Goal: Information Seeking & Learning: Find specific fact

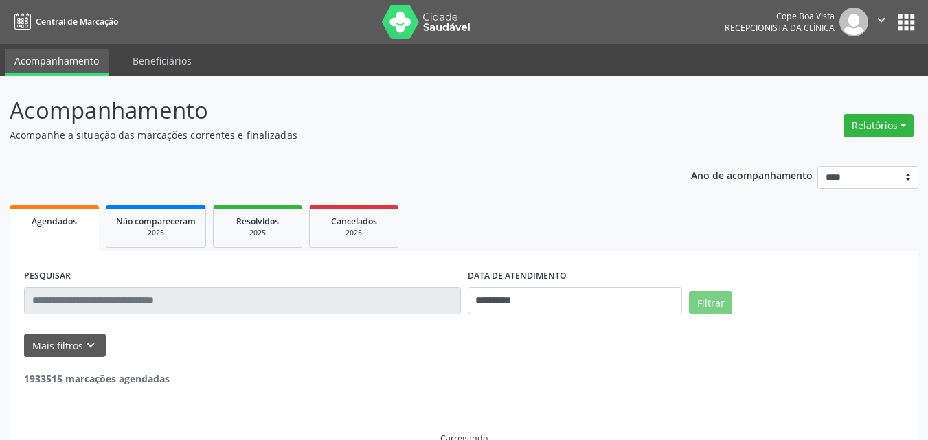
scroll to position [69, 0]
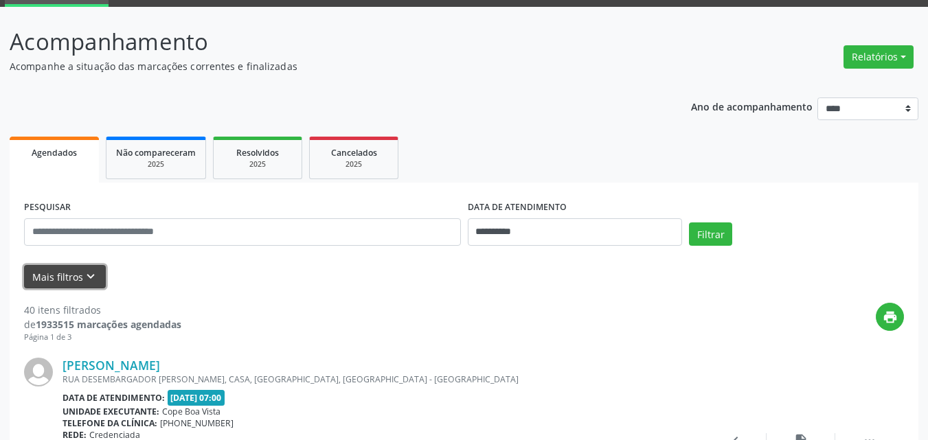
click at [85, 269] on button "Mais filtros keyboard_arrow_down" at bounding box center [65, 277] width 82 height 24
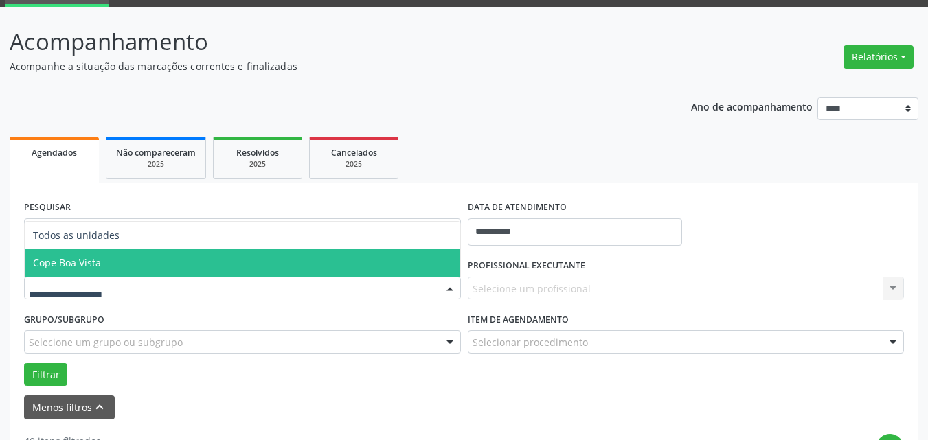
click at [112, 259] on span "Cope Boa Vista" at bounding box center [243, 262] width 436 height 27
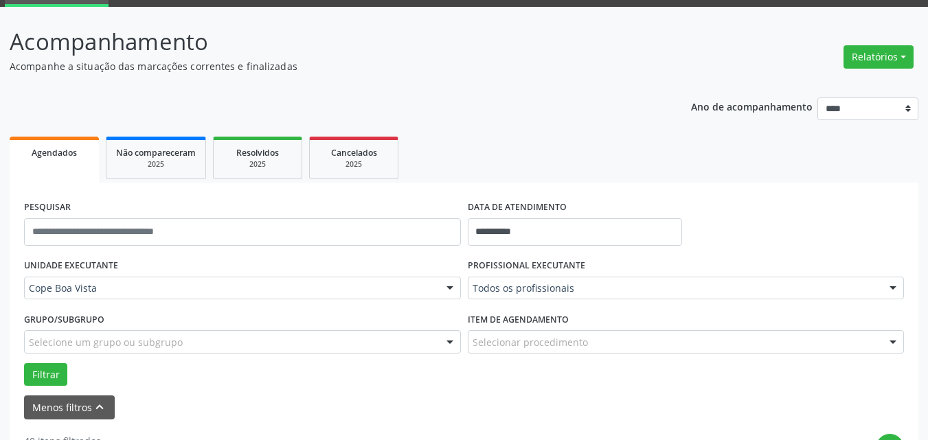
drag, startPoint x: 561, startPoint y: 293, endPoint x: 583, endPoint y: 320, distance: 34.1
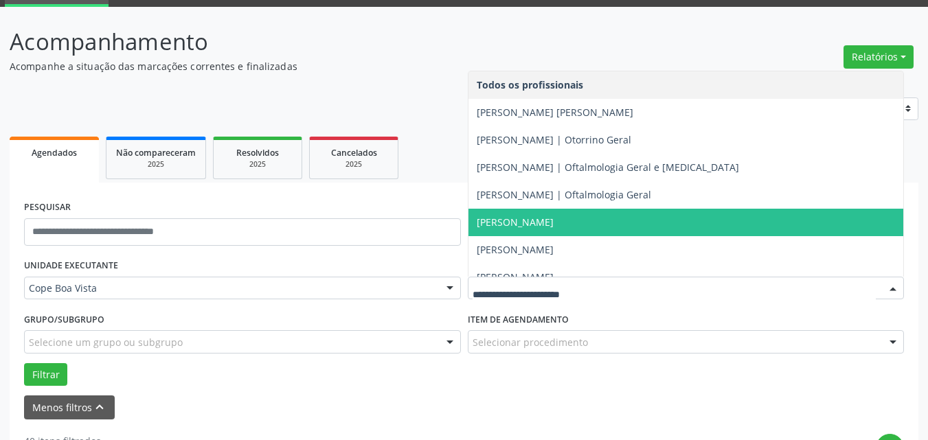
scroll to position [0, 0]
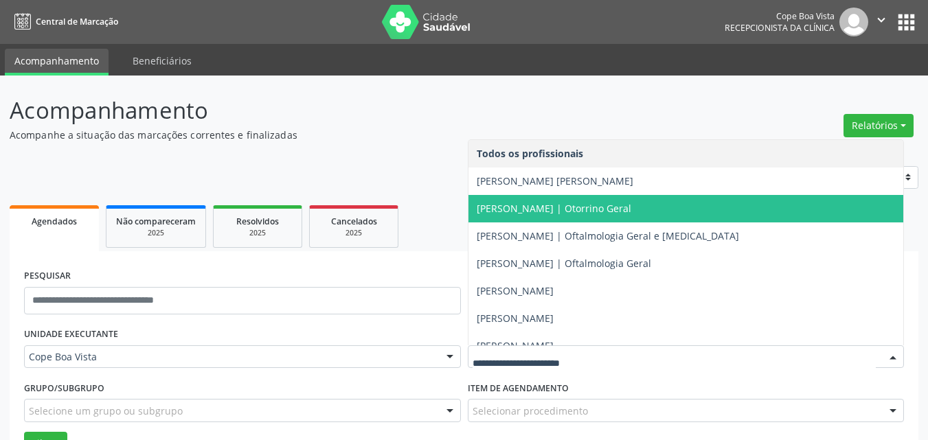
click at [524, 214] on span "[PERSON_NAME] | Otorrino Geral" at bounding box center [554, 208] width 155 height 13
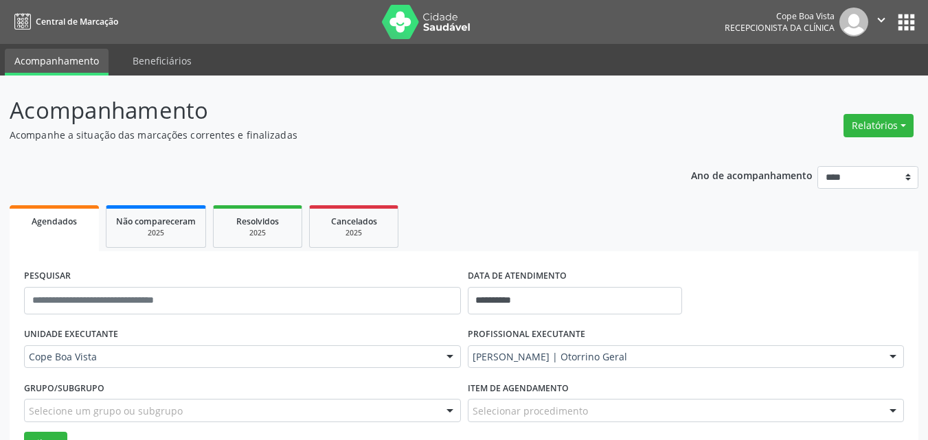
scroll to position [137, 0]
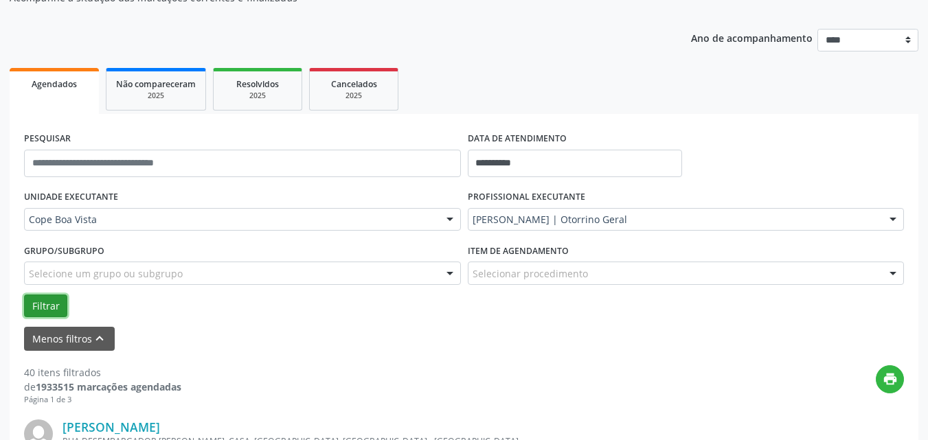
click at [47, 316] on button "Filtrar" at bounding box center [45, 306] width 43 height 23
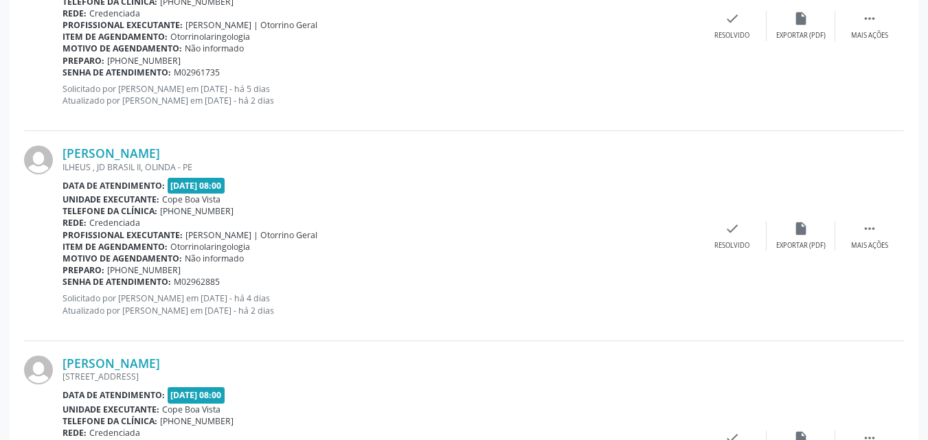
scroll to position [1812, 0]
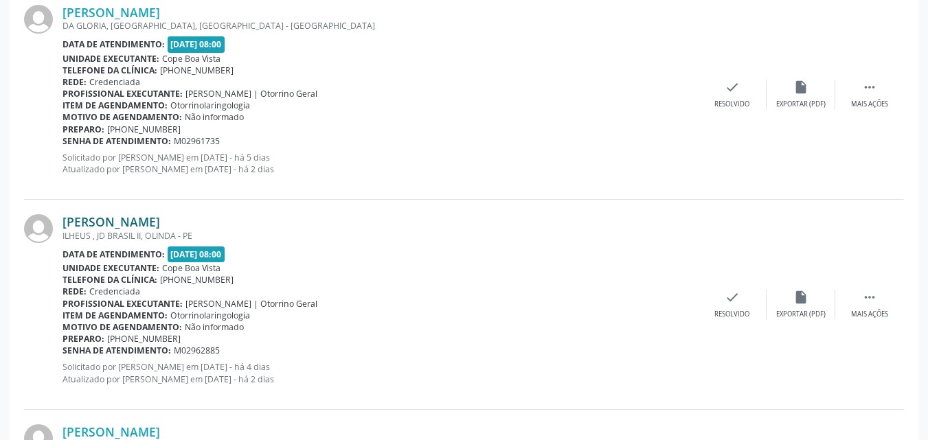
click at [144, 225] on link "[PERSON_NAME]" at bounding box center [112, 221] width 98 height 15
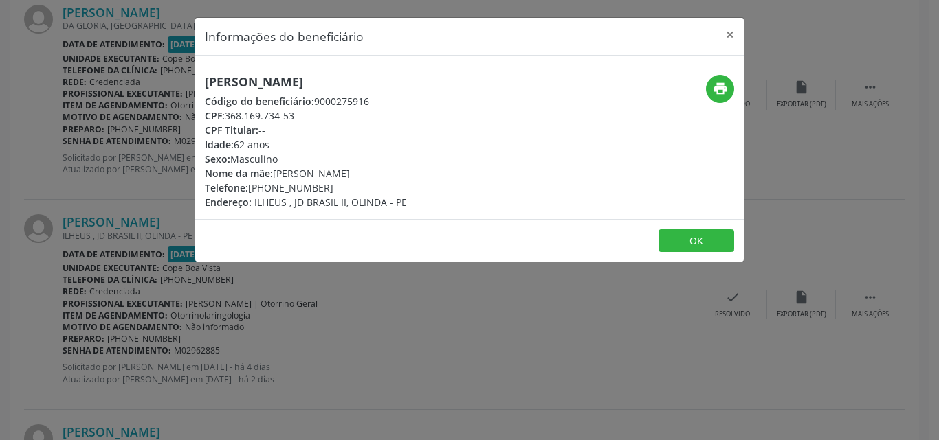
drag, startPoint x: 232, startPoint y: 112, endPoint x: 298, endPoint y: 115, distance: 66.7
click at [298, 115] on div "CPF: 368.169.734-53" at bounding box center [306, 116] width 202 height 14
copy div "368.169.734-53"
click at [302, 60] on div "[PERSON_NAME] Código do beneficiário: 9000275916 CPF: 368.169.734-53 CPF Titula…" at bounding box center [469, 138] width 548 height 164
click at [285, 85] on h5 "[PERSON_NAME]" at bounding box center [306, 82] width 202 height 14
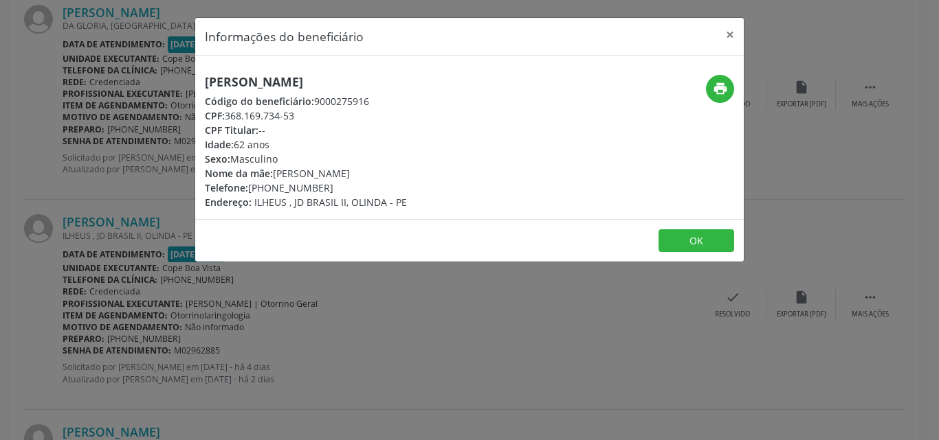
click at [285, 85] on h5 "[PERSON_NAME]" at bounding box center [306, 82] width 202 height 14
copy div "[PERSON_NAME]"
click at [285, 85] on h5 "[PERSON_NAME]" at bounding box center [306, 82] width 202 height 14
drag, startPoint x: 251, startPoint y: 186, endPoint x: 356, endPoint y: 184, distance: 104.5
click at [356, 184] on div "Telefone: [PHONE_NUMBER]" at bounding box center [306, 188] width 202 height 14
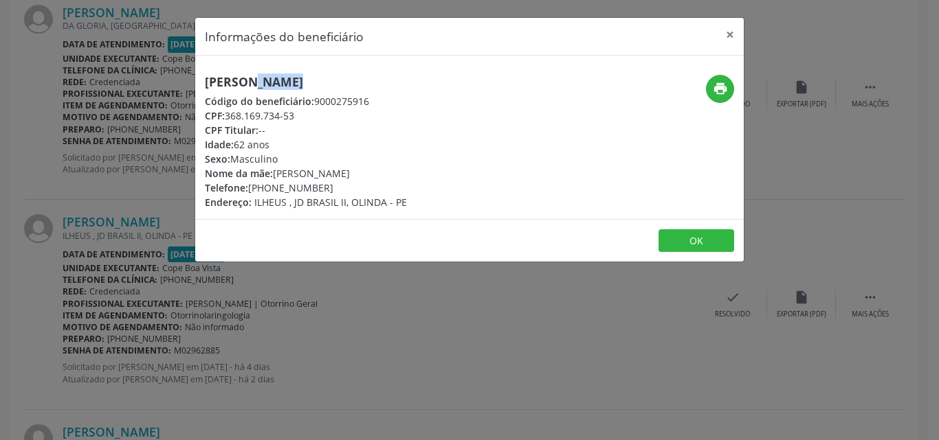
copy div "[PHONE_NUMBER]"
click at [687, 235] on button "OK" at bounding box center [696, 240] width 76 height 23
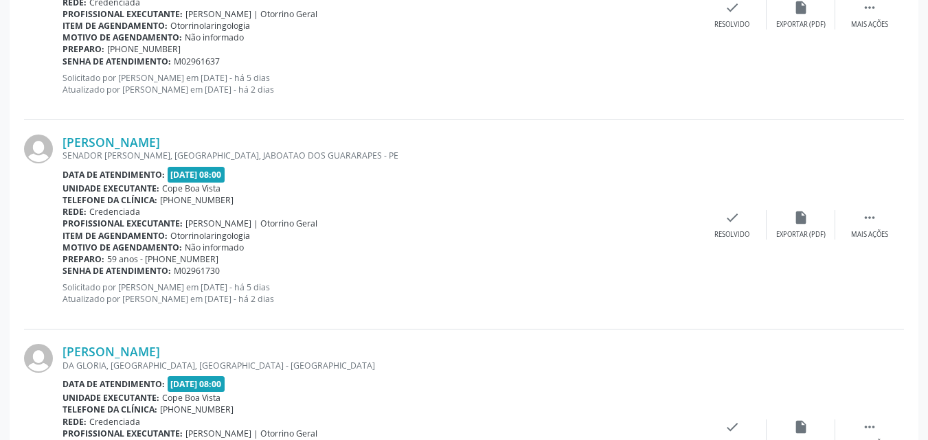
scroll to position [1194, 0]
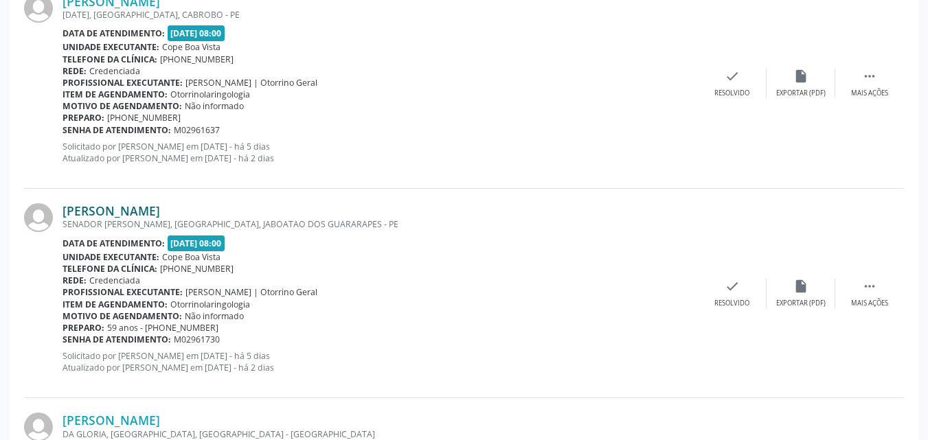
click at [127, 212] on link "[PERSON_NAME]" at bounding box center [112, 210] width 98 height 15
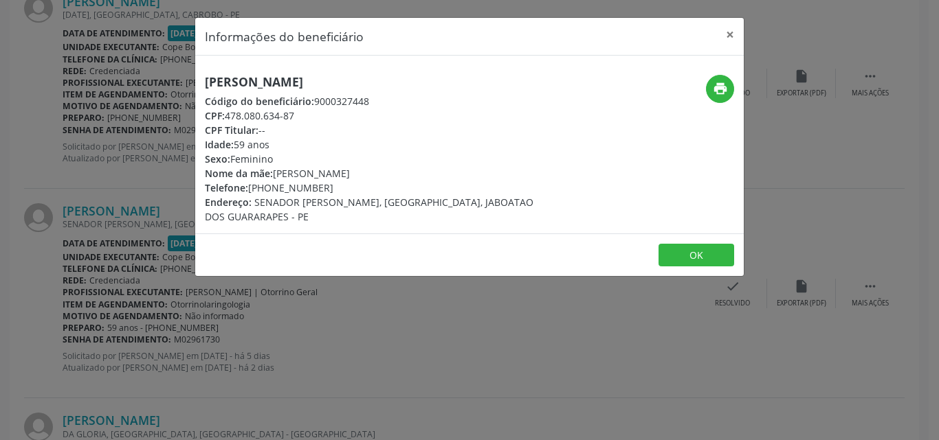
click at [282, 75] on h5 "[PERSON_NAME]" at bounding box center [378, 82] width 346 height 14
copy div "[PERSON_NAME]"
drag, startPoint x: 253, startPoint y: 188, endPoint x: 355, endPoint y: 184, distance: 101.8
click at [355, 184] on div "Telefone: [PHONE_NUMBER]" at bounding box center [378, 188] width 346 height 14
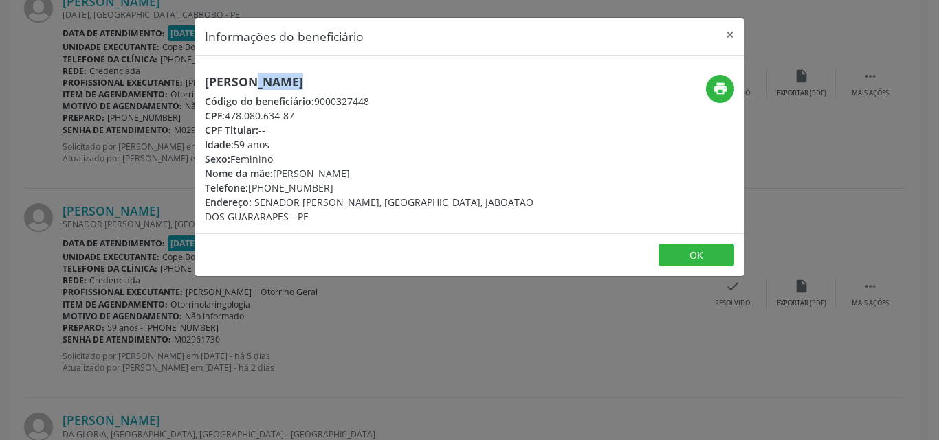
copy div "81) 97495-0173"
drag, startPoint x: 281, startPoint y: 175, endPoint x: 337, endPoint y: 166, distance: 56.4
click at [337, 166] on div "Nome da mãe: [PERSON_NAME]" at bounding box center [378, 173] width 346 height 14
click at [282, 177] on div "Nome da mãe: [PERSON_NAME]" at bounding box center [378, 173] width 346 height 14
drag, startPoint x: 278, startPoint y: 174, endPoint x: 422, endPoint y: 175, distance: 143.6
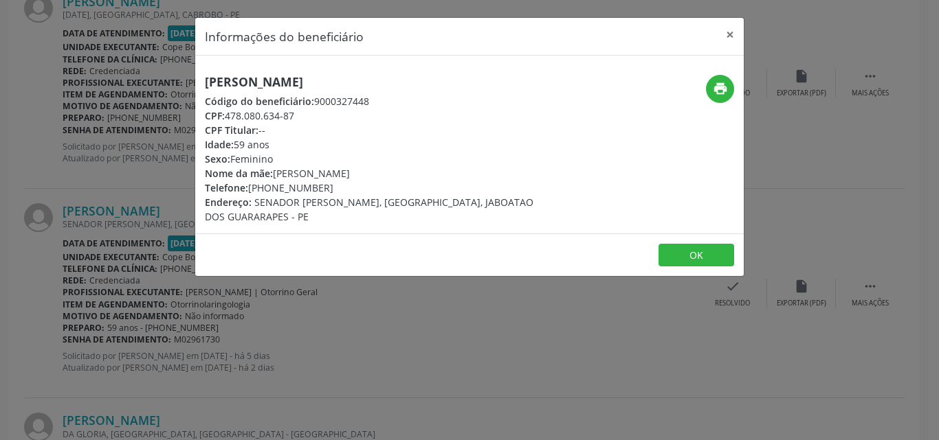
click at [422, 175] on div "Nome da mãe: [PERSON_NAME]" at bounding box center [378, 173] width 346 height 14
copy div "[PERSON_NAME]"
click at [271, 327] on div "Informações do beneficiário × [PERSON_NAME] Código do beneficiário: 9000327448 …" at bounding box center [469, 220] width 939 height 440
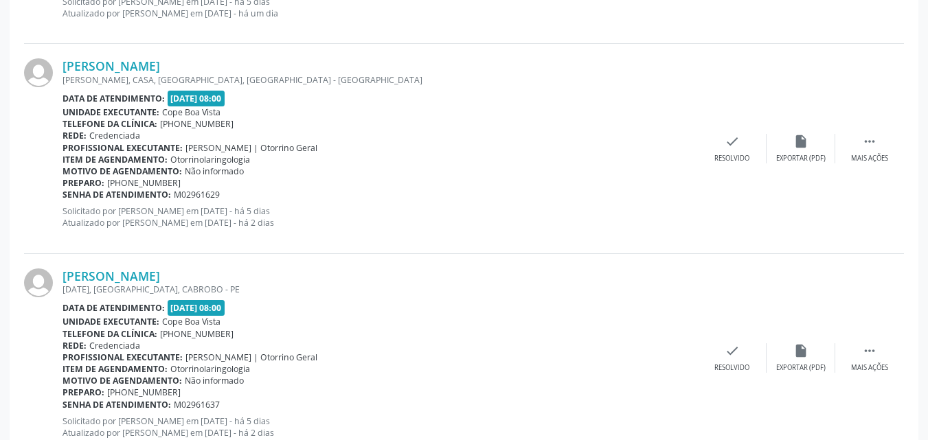
scroll to position [850, 0]
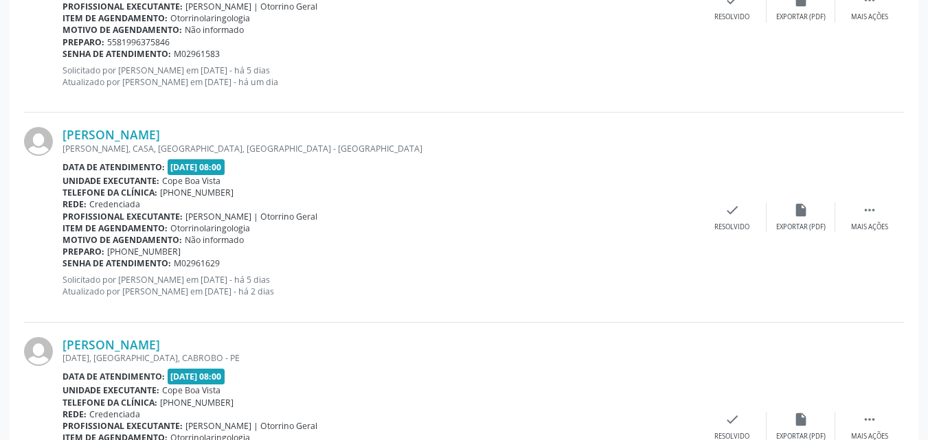
click at [157, 352] on div "[DATE], [GEOGRAPHIC_DATA], CABROBO - PE" at bounding box center [381, 358] width 636 height 12
click at [160, 346] on link "[PERSON_NAME]" at bounding box center [112, 344] width 98 height 15
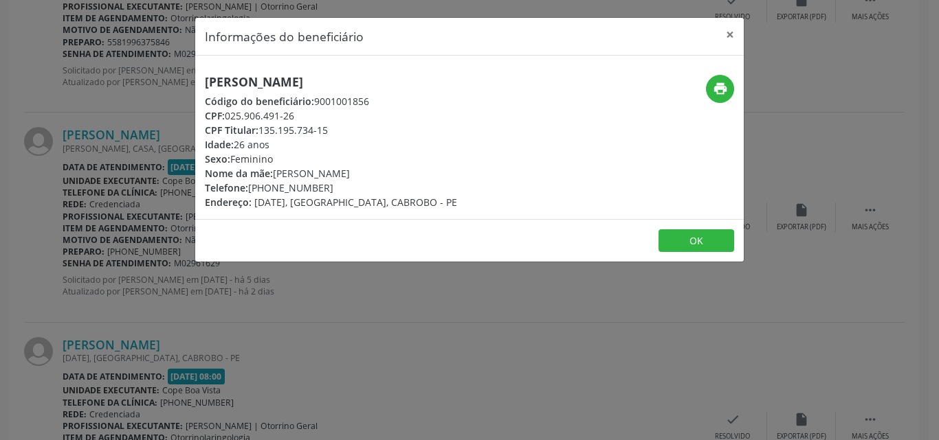
click at [305, 69] on div "[PERSON_NAME] Código do beneficiário: 9001001856 CPF: 025.906.491-26 CPF Titula…" at bounding box center [469, 138] width 548 height 164
copy div "[PHONE_NUMBER]"
drag, startPoint x: 250, startPoint y: 189, endPoint x: 352, endPoint y: 189, distance: 102.4
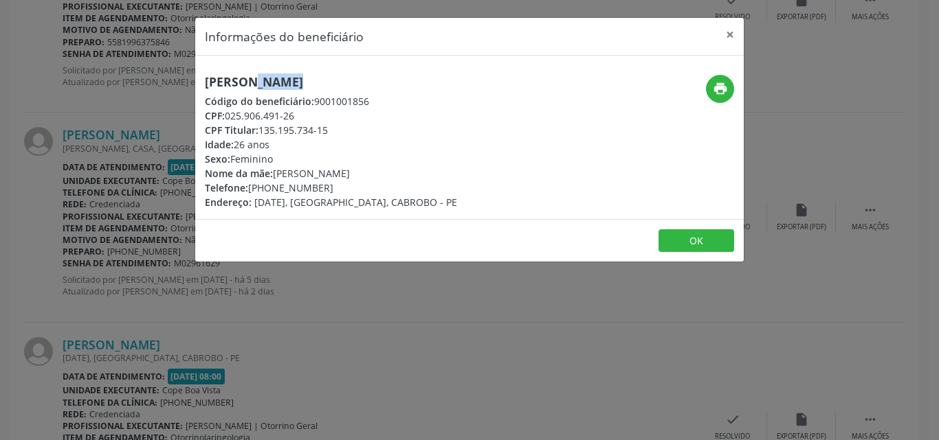
click at [352, 189] on div "Telefone: [PHONE_NUMBER]" at bounding box center [331, 188] width 252 height 14
drag, startPoint x: 278, startPoint y: 172, endPoint x: 457, endPoint y: 172, distance: 179.3
click at [457, 172] on div "[PERSON_NAME] Código do beneficiário: 9001001856 CPF: 025.906.491-26 CPF Titula…" at bounding box center [378, 142] width 366 height 135
copy div "[PERSON_NAME]"
click at [682, 241] on button "OK" at bounding box center [696, 240] width 76 height 23
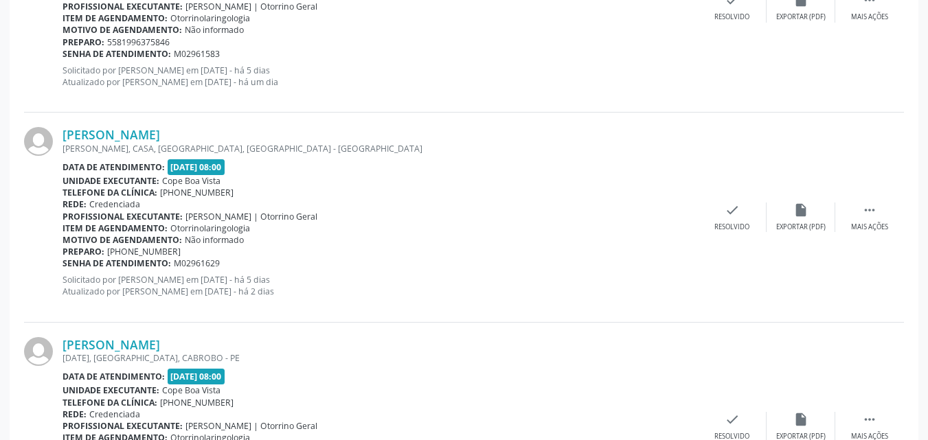
scroll to position [713, 0]
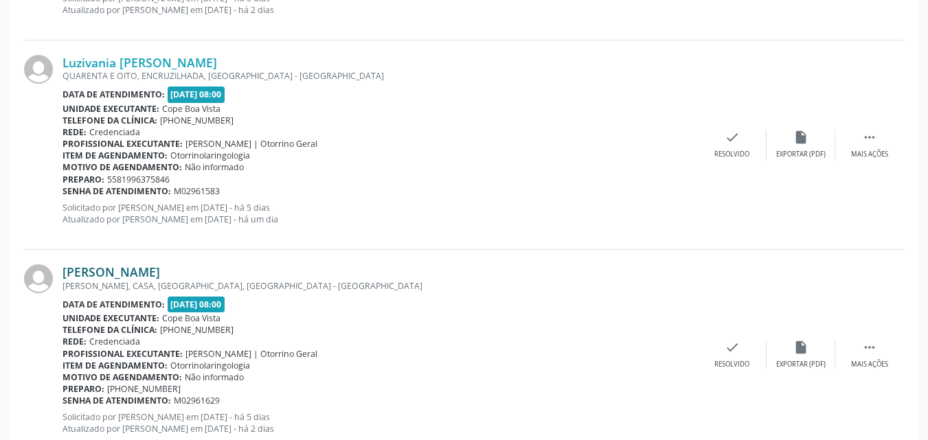
click at [160, 273] on link "[PERSON_NAME]" at bounding box center [112, 272] width 98 height 15
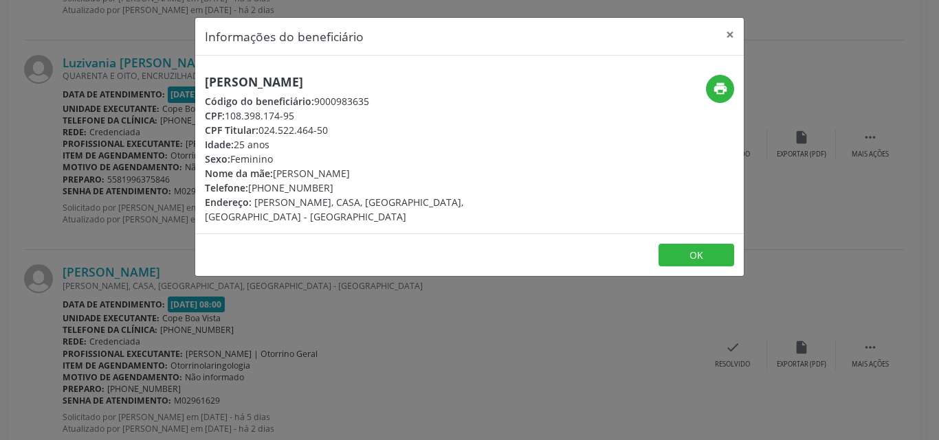
click at [276, 85] on h5 "[PERSON_NAME]" at bounding box center [378, 82] width 346 height 14
click at [276, 84] on h5 "[PERSON_NAME]" at bounding box center [378, 82] width 346 height 14
drag, startPoint x: 276, startPoint y: 84, endPoint x: 282, endPoint y: 98, distance: 15.7
click at [276, 84] on h5 "[PERSON_NAME]" at bounding box center [378, 82] width 346 height 14
copy div "[PERSON_NAME]"
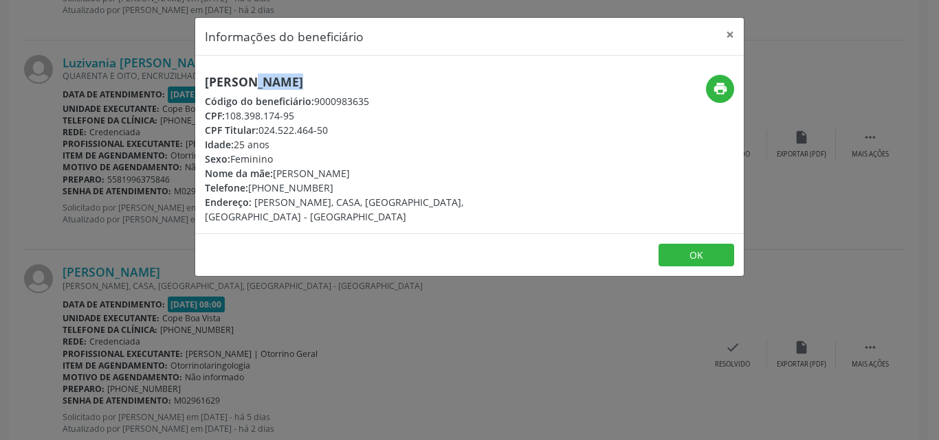
drag, startPoint x: 249, startPoint y: 186, endPoint x: 348, endPoint y: 181, distance: 99.0
click at [348, 181] on div "Telefone: [PHONE_NUMBER]" at bounding box center [378, 188] width 346 height 14
copy div "[PHONE_NUMBER]"
drag, startPoint x: 158, startPoint y: 322, endPoint x: 148, endPoint y: 313, distance: 13.6
click at [160, 320] on div "Informações do beneficiário × [PERSON_NAME] Código do beneficiário: 9000983635 …" at bounding box center [469, 220] width 939 height 440
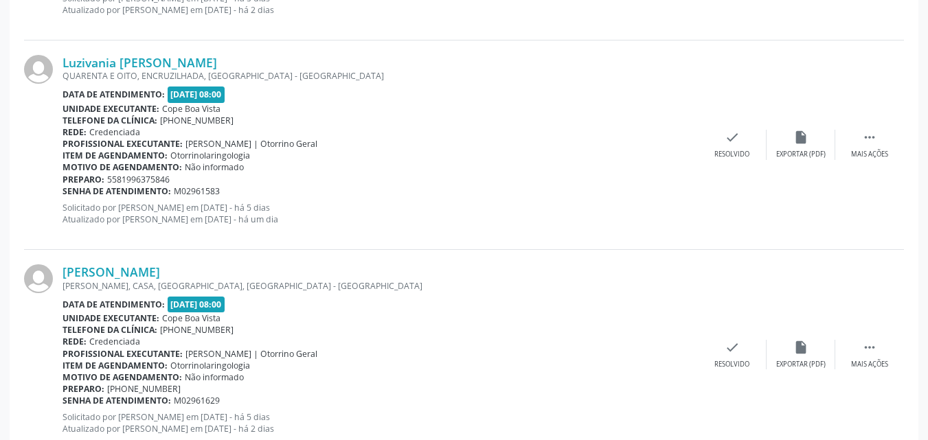
scroll to position [575, 0]
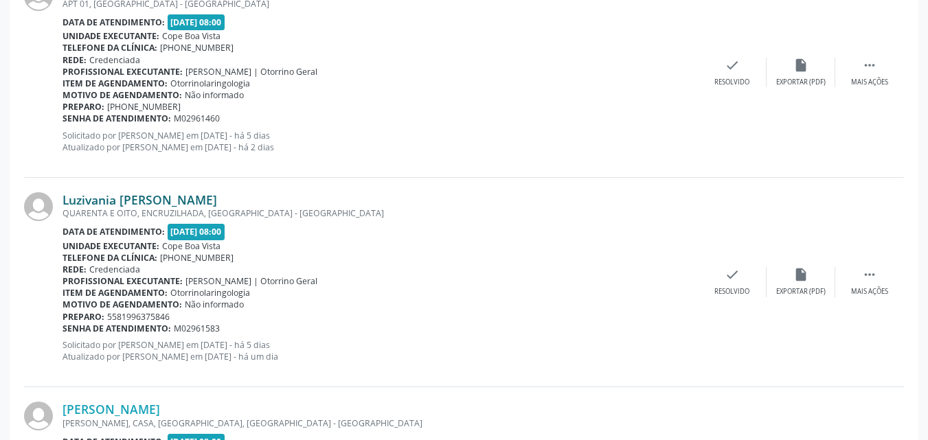
click at [149, 194] on link "Luzivania [PERSON_NAME]" at bounding box center [140, 199] width 155 height 15
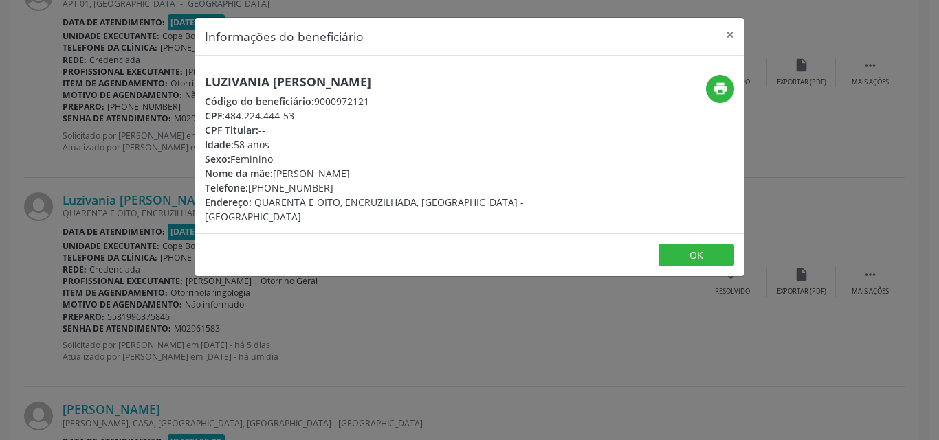
click at [302, 84] on h5 "Luzivania [PERSON_NAME]" at bounding box center [378, 82] width 346 height 14
drag, startPoint x: 271, startPoint y: 190, endPoint x: 340, endPoint y: 186, distance: 68.8
click at [338, 187] on div "Telefone: [PHONE_NUMBER]" at bounding box center [378, 188] width 346 height 14
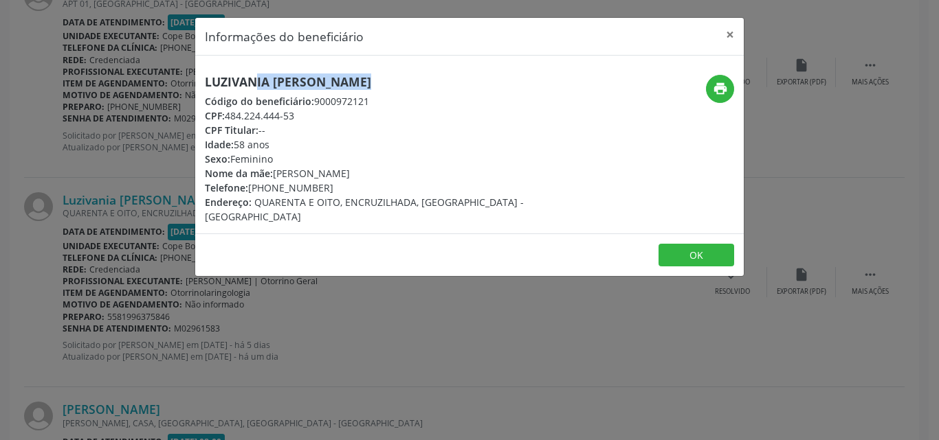
drag, startPoint x: 277, startPoint y: 170, endPoint x: 425, endPoint y: 170, distance: 148.4
click at [425, 170] on div "Nome da mãe: [PERSON_NAME]" at bounding box center [378, 173] width 346 height 14
click at [237, 335] on div "Informações do beneficiário × Luzivania [PERSON_NAME] Código do beneficiário: 9…" at bounding box center [469, 220] width 939 height 440
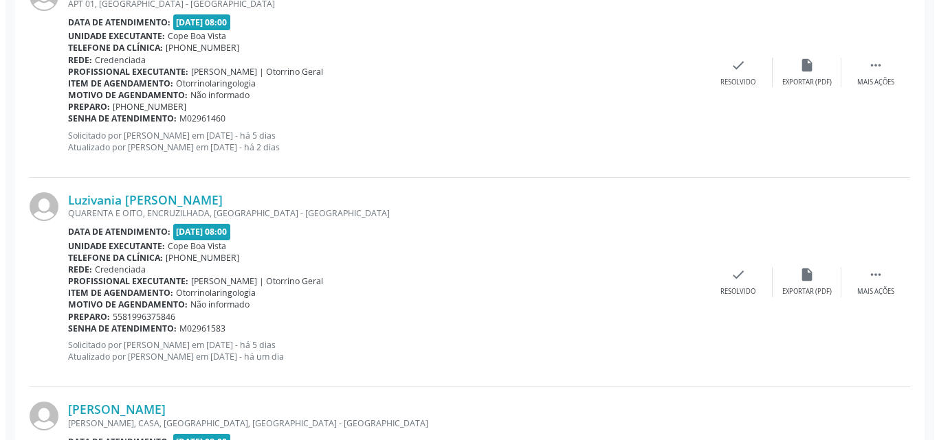
scroll to position [369, 0]
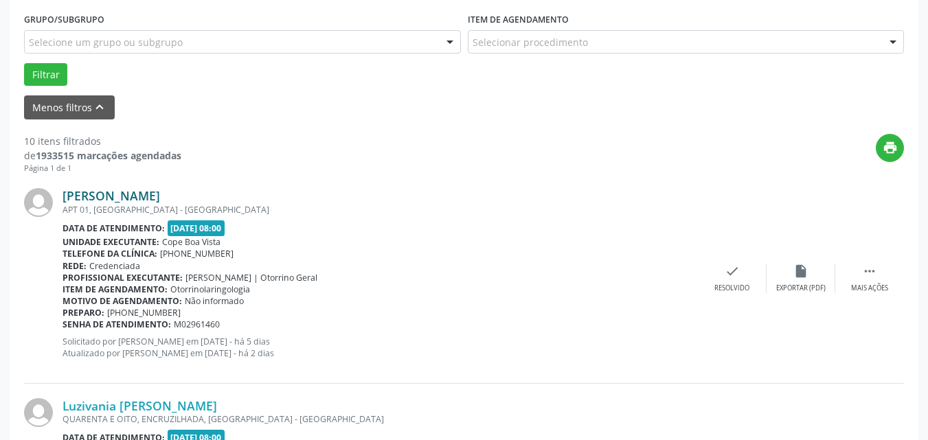
click at [89, 196] on link "[PERSON_NAME]" at bounding box center [112, 195] width 98 height 15
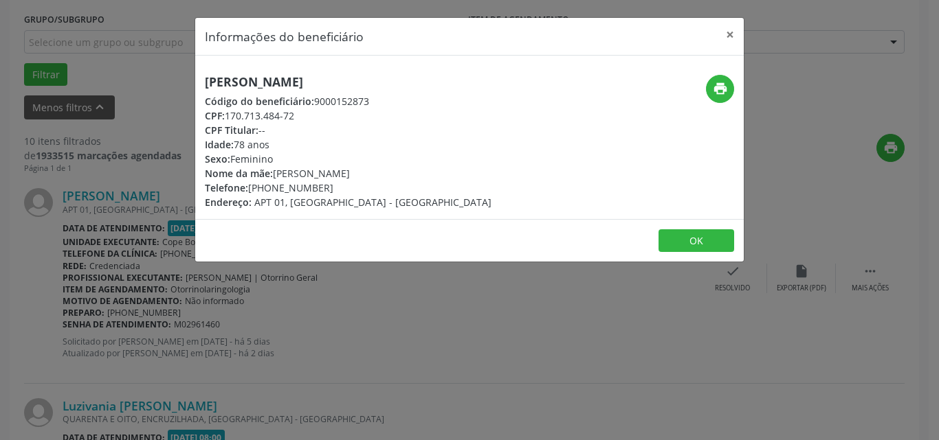
click at [251, 85] on h5 "[PERSON_NAME]" at bounding box center [348, 82] width 287 height 14
drag, startPoint x: 226, startPoint y: 115, endPoint x: 276, endPoint y: 112, distance: 50.2
click at [276, 112] on div "CPF: 170.713.484-72" at bounding box center [348, 116] width 287 height 14
click at [235, 121] on div "[PERSON_NAME] Código do beneficiário: 9000152873 CPF: 170.713.484-72 CPF Titula…" at bounding box center [348, 142] width 287 height 135
click at [227, 114] on div "CPF: 170.713.484-72" at bounding box center [348, 116] width 287 height 14
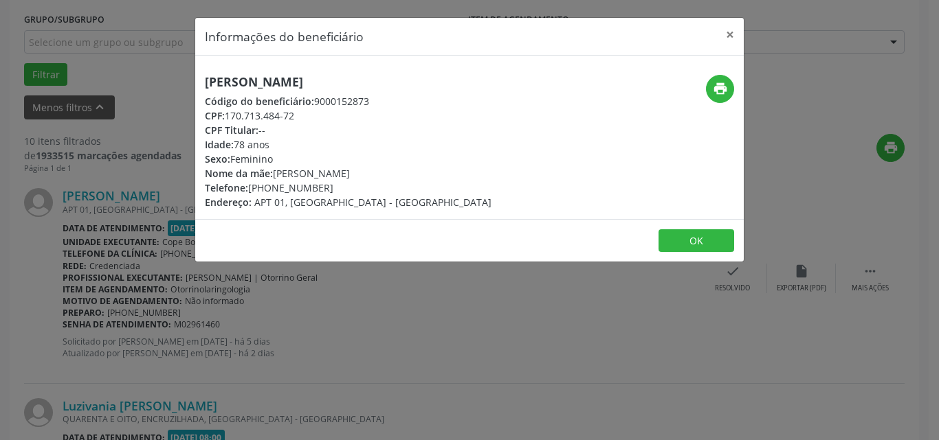
drag, startPoint x: 234, startPoint y: 114, endPoint x: 346, endPoint y: 115, distance: 112.0
click at [343, 114] on div "CPF: 170.713.484-72" at bounding box center [348, 116] width 287 height 14
